Goal: Transaction & Acquisition: Book appointment/travel/reservation

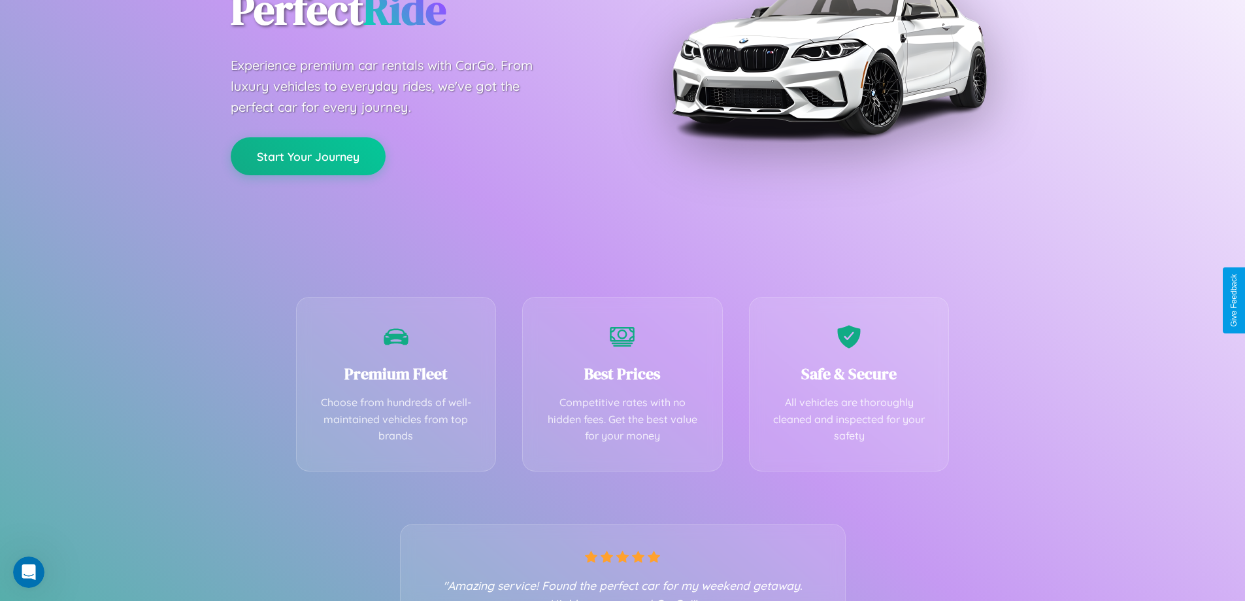
scroll to position [258, 0]
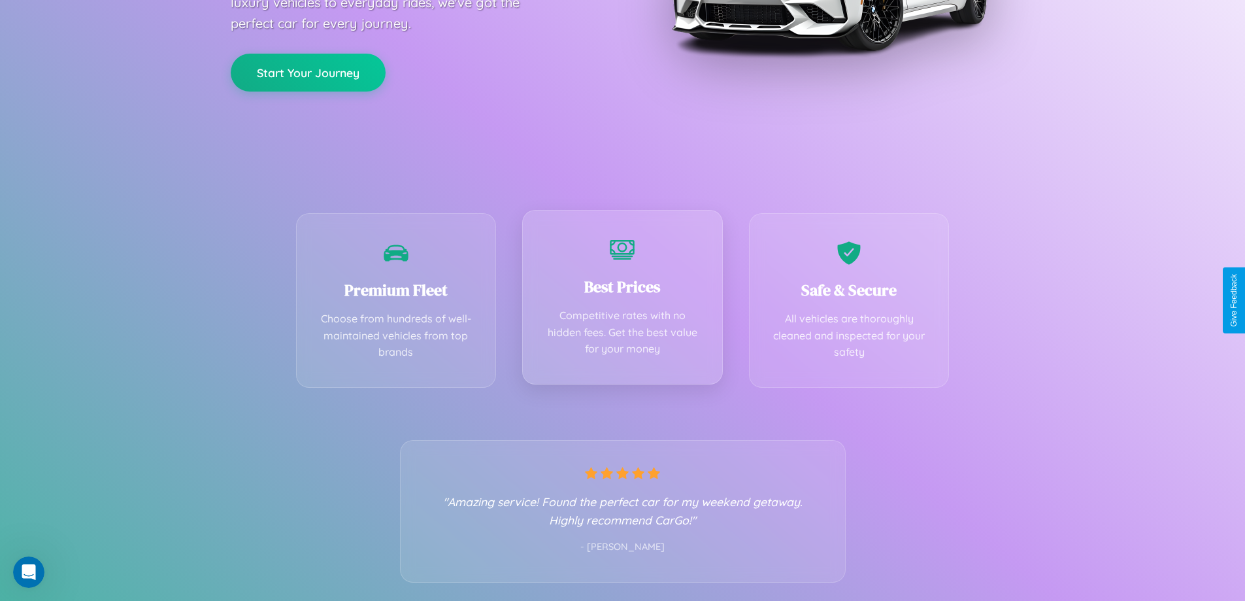
click at [622, 300] on div "Best Prices Competitive rates with no hidden fees. Get the best value for your …" at bounding box center [622, 297] width 201 height 175
click at [308, 71] on button "Start Your Journey" at bounding box center [308, 71] width 155 height 38
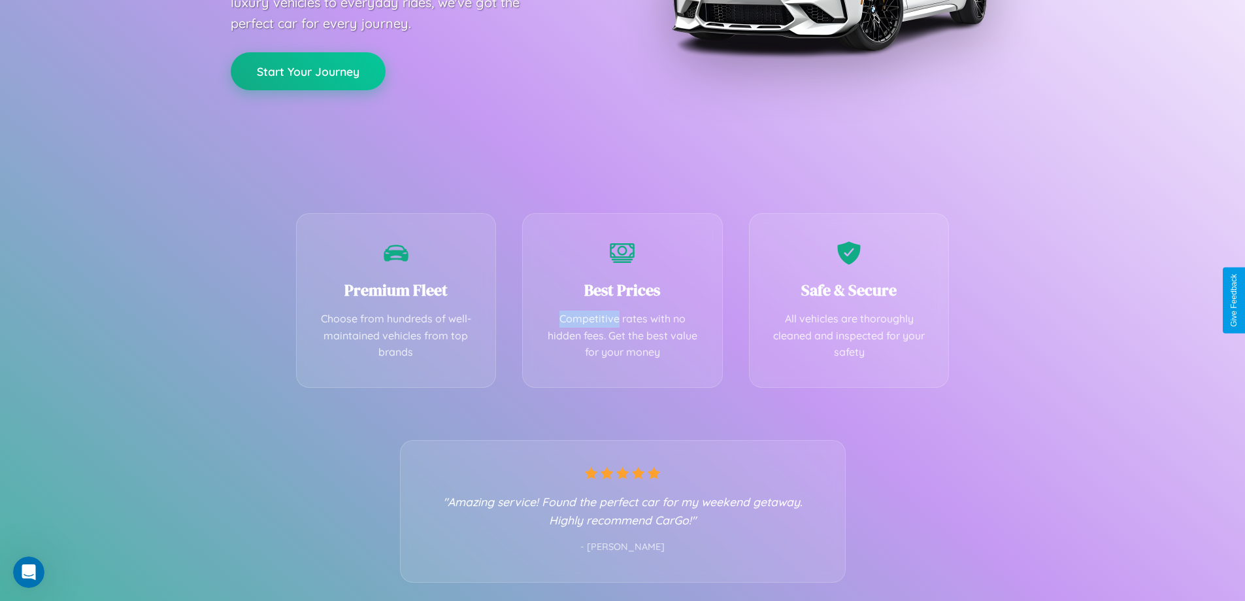
click at [308, 71] on button "Start Your Journey" at bounding box center [308, 71] width 155 height 38
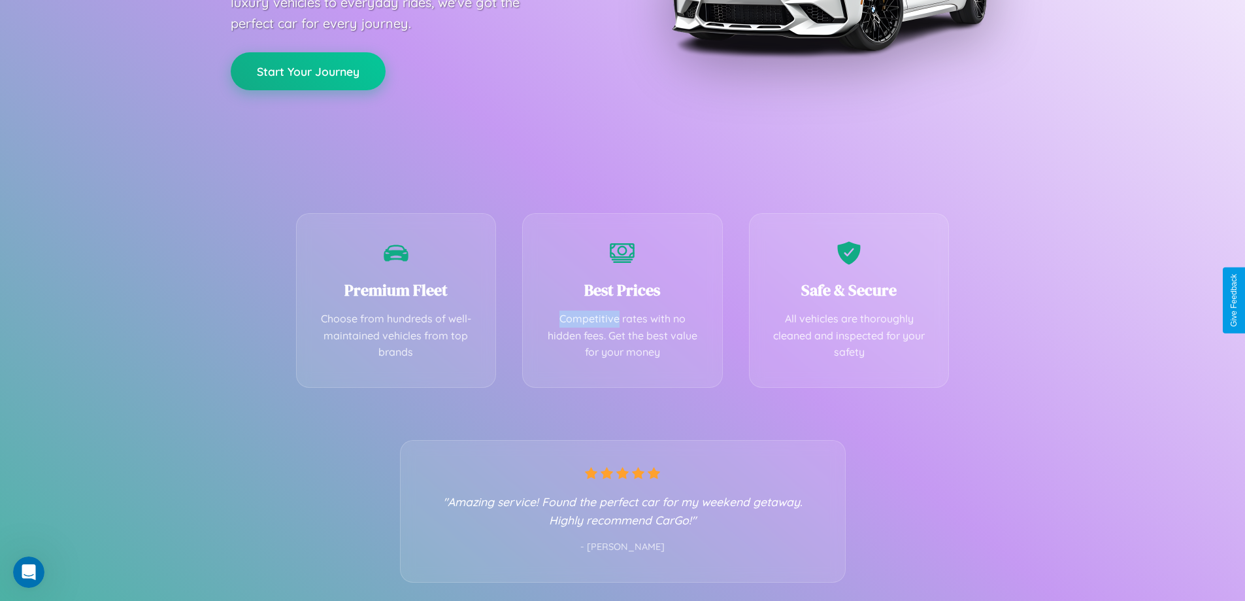
click at [308, 71] on button "Start Your Journey" at bounding box center [308, 71] width 155 height 38
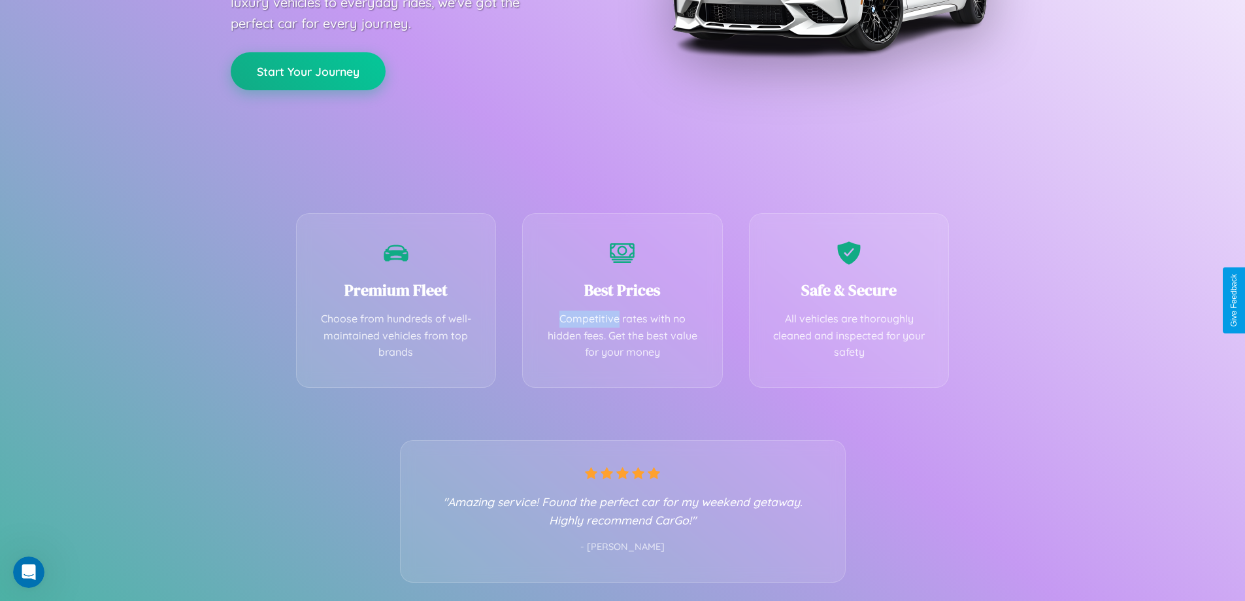
click at [308, 71] on button "Start Your Journey" at bounding box center [308, 71] width 155 height 38
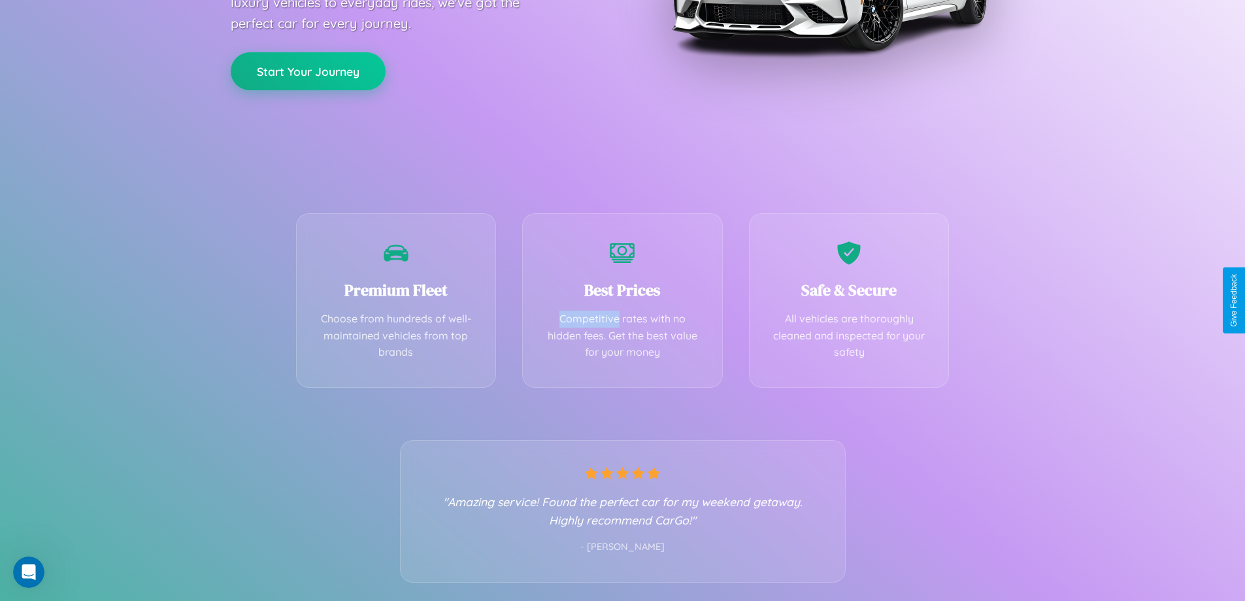
click at [308, 71] on button "Start Your Journey" at bounding box center [308, 71] width 155 height 38
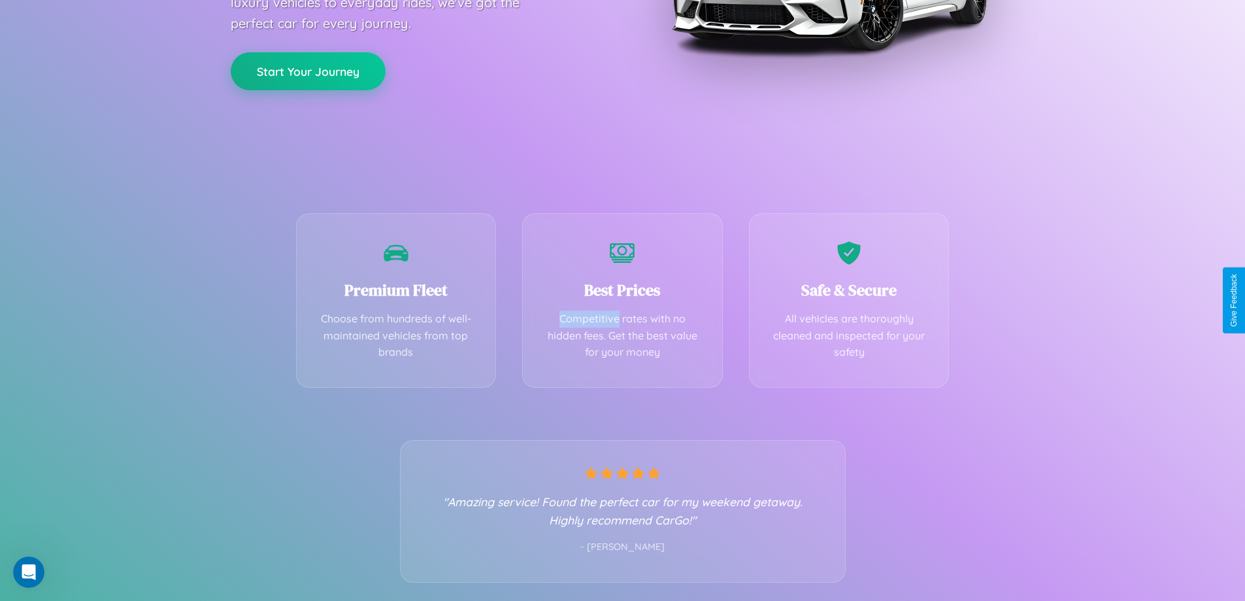
click at [308, 71] on button "Start Your Journey" at bounding box center [308, 71] width 155 height 38
